Goal: Find contact information: Find contact information

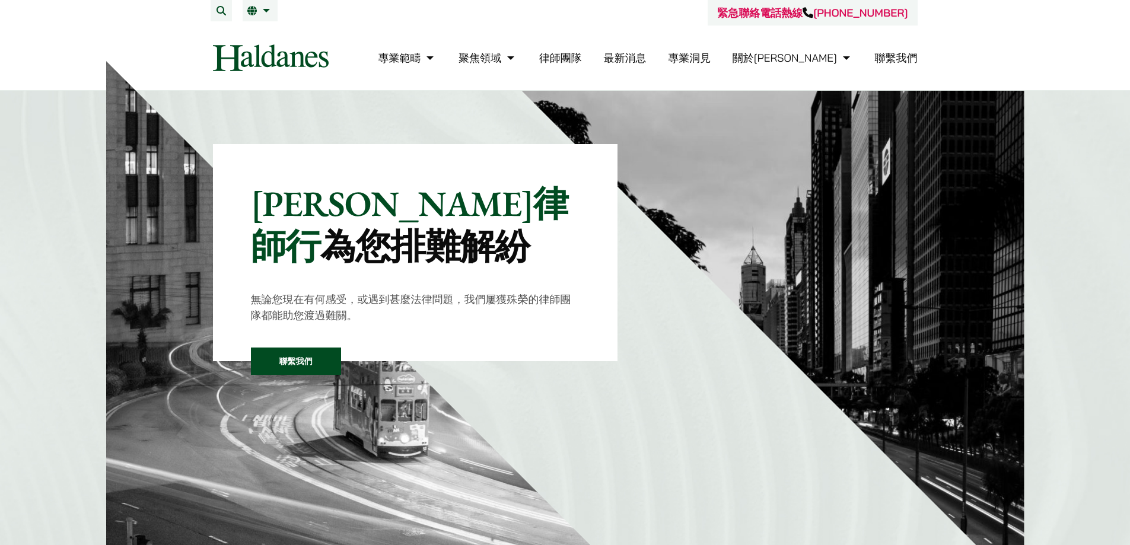
click at [907, 59] on link "聯繫我們" at bounding box center [896, 58] width 43 height 14
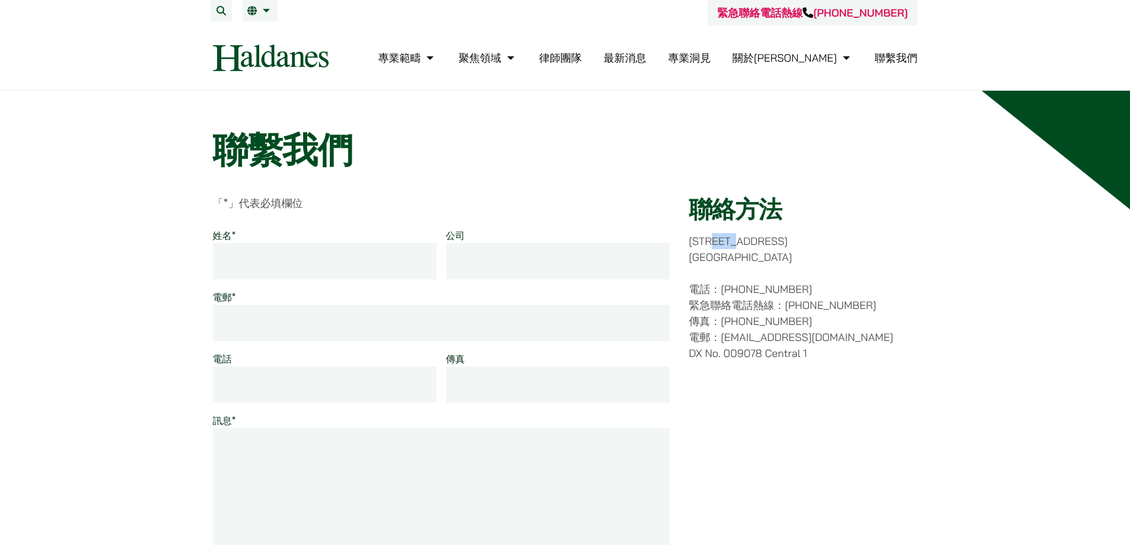
drag, startPoint x: 734, startPoint y: 239, endPoint x: 777, endPoint y: 238, distance: 42.7
click at [777, 238] on p "香港中環都爹利街十一號 律敦治大廈七樓" at bounding box center [803, 249] width 228 height 32
copy p "都爹利街"
